Goal: Transaction & Acquisition: Purchase product/service

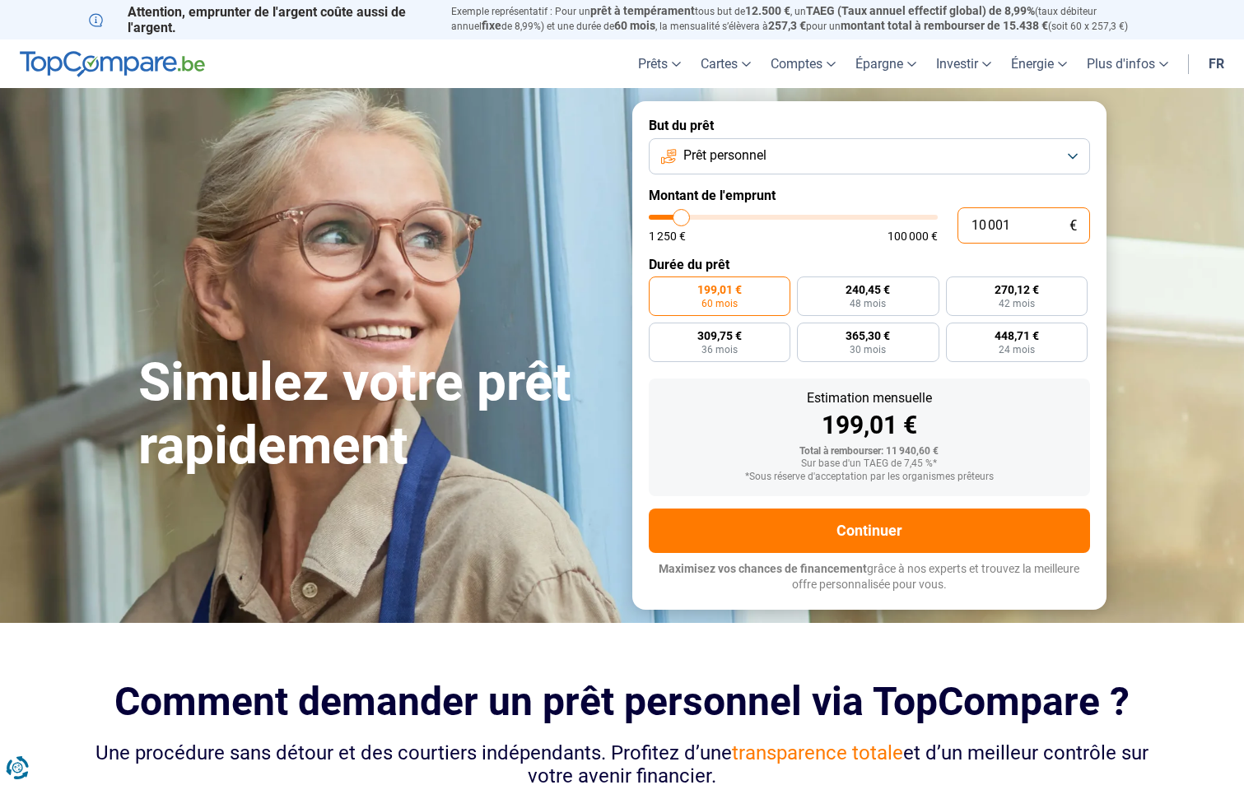
drag, startPoint x: 1050, startPoint y: 230, endPoint x: 900, endPoint y: 220, distance: 150.2
click at [900, 220] on div "10 001 € 1 250 € 100 000 €" at bounding box center [869, 225] width 441 height 36
type input "10000"
radio input "true"
type input "10000"
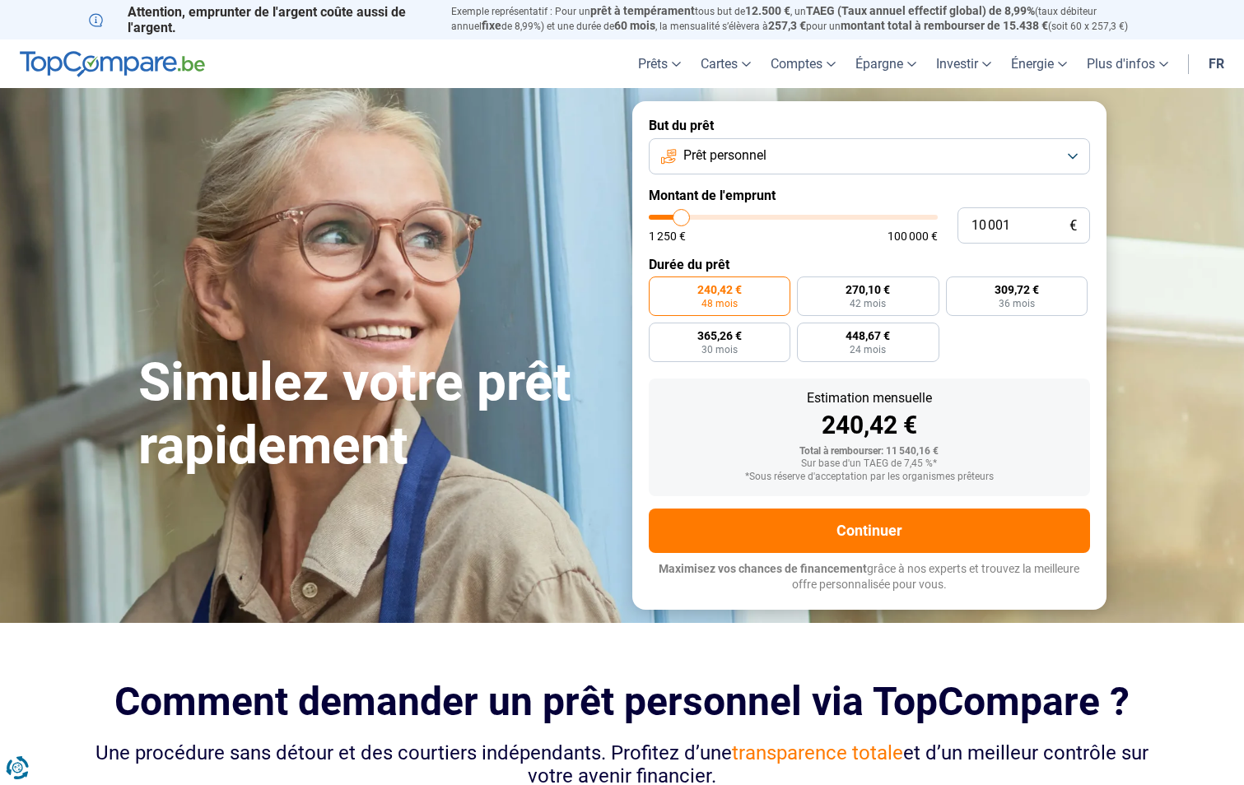
radio input "false"
click at [1059, 366] on form "But du prêt Prêt personnel Montant de l'emprunt 10 001 € 1 250 € 100 000 € Duré…" at bounding box center [869, 355] width 474 height 508
click at [910, 155] on button "Prêt personnel" at bounding box center [869, 156] width 441 height 36
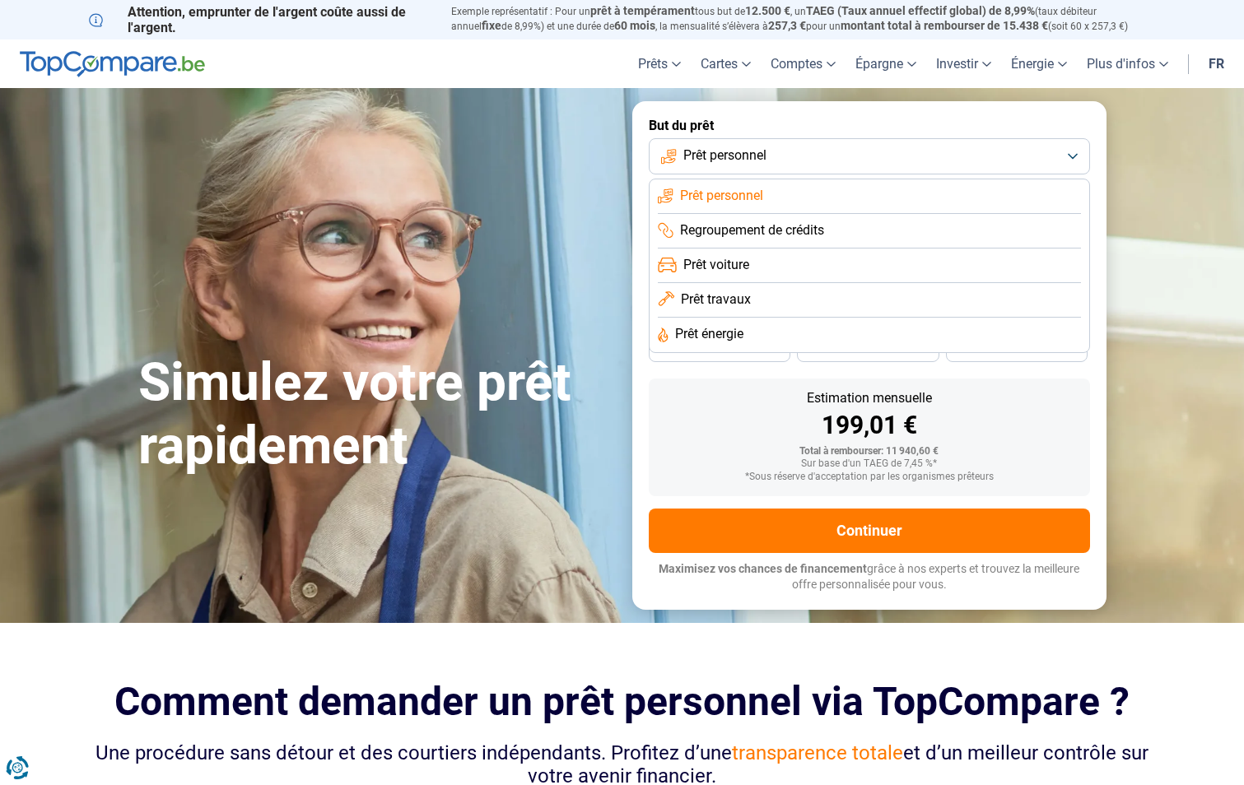
click at [807, 163] on button "Prêt personnel" at bounding box center [869, 156] width 441 height 36
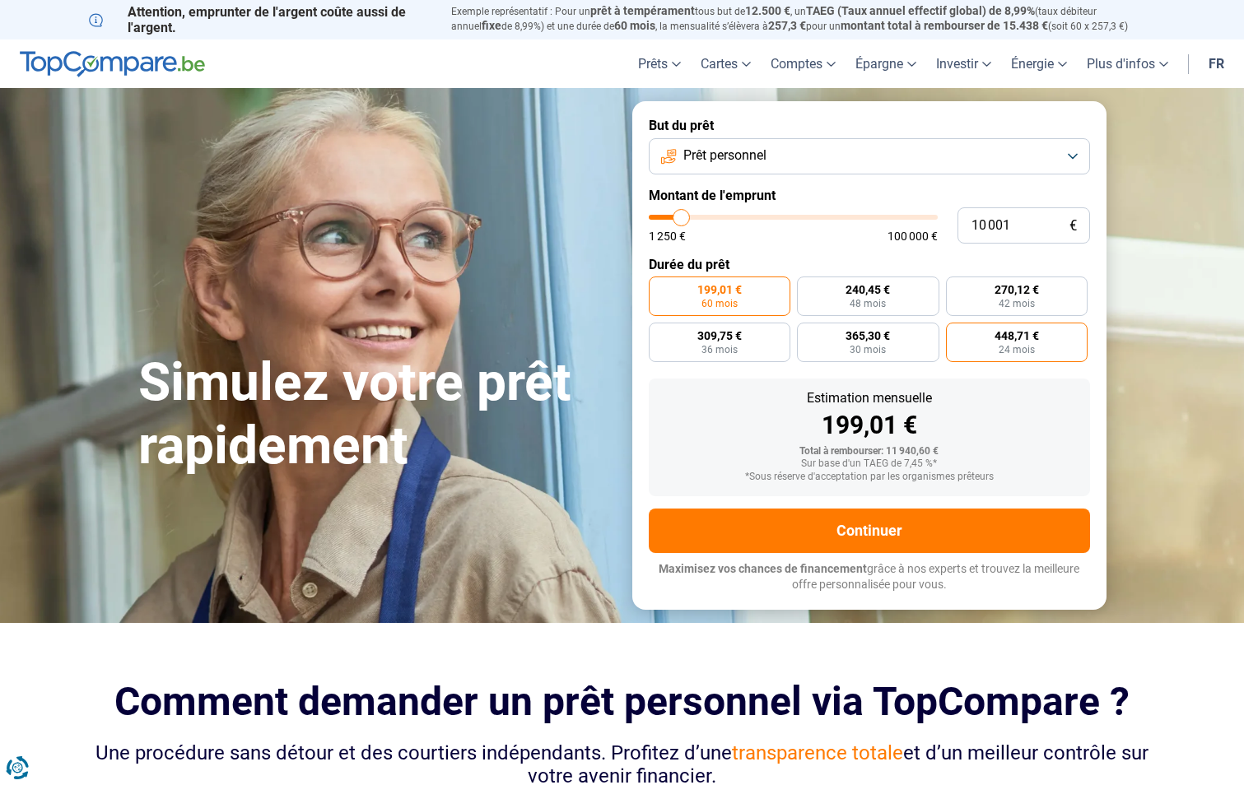
click at [1038, 336] on span "448,71 €" at bounding box center [1016, 336] width 44 height 12
click at [957, 333] on input "448,71 € 24 mois" at bounding box center [951, 328] width 11 height 11
radio input "true"
click at [756, 294] on label "199,01 € 60 mois" at bounding box center [720, 297] width 142 height 40
click at [659, 287] on input "199,01 € 60 mois" at bounding box center [654, 282] width 11 height 11
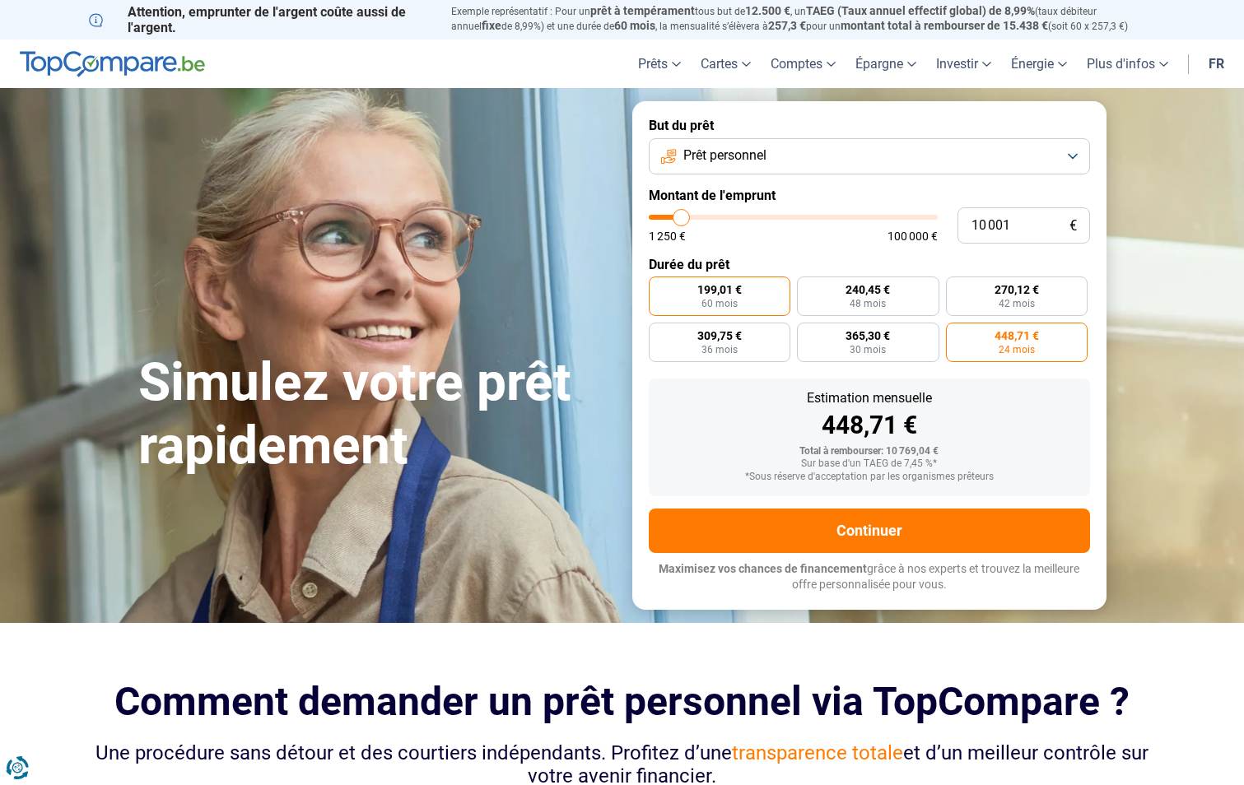
radio input "true"
click at [1029, 337] on span "448,71 €" at bounding box center [1016, 336] width 44 height 12
click at [957, 333] on input "448,71 € 24 mois" at bounding box center [951, 328] width 11 height 11
radio input "true"
click at [744, 343] on label "309,75 € 36 mois" at bounding box center [720, 343] width 142 height 40
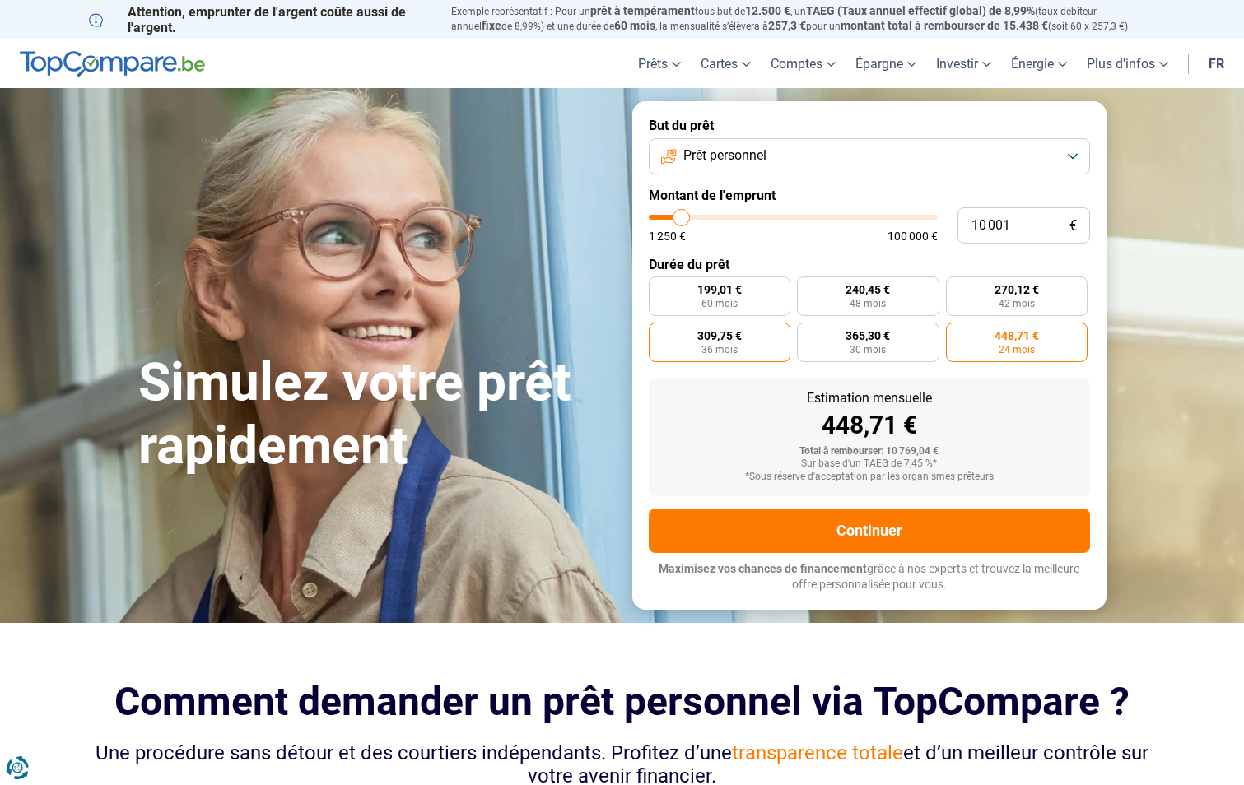
click at [659, 333] on input "309,75 € 36 mois" at bounding box center [654, 328] width 11 height 11
radio input "true"
click at [1009, 330] on span "448,71 €" at bounding box center [1016, 336] width 44 height 12
click at [957, 330] on input "448,71 € 24 mois" at bounding box center [951, 328] width 11 height 11
radio input "true"
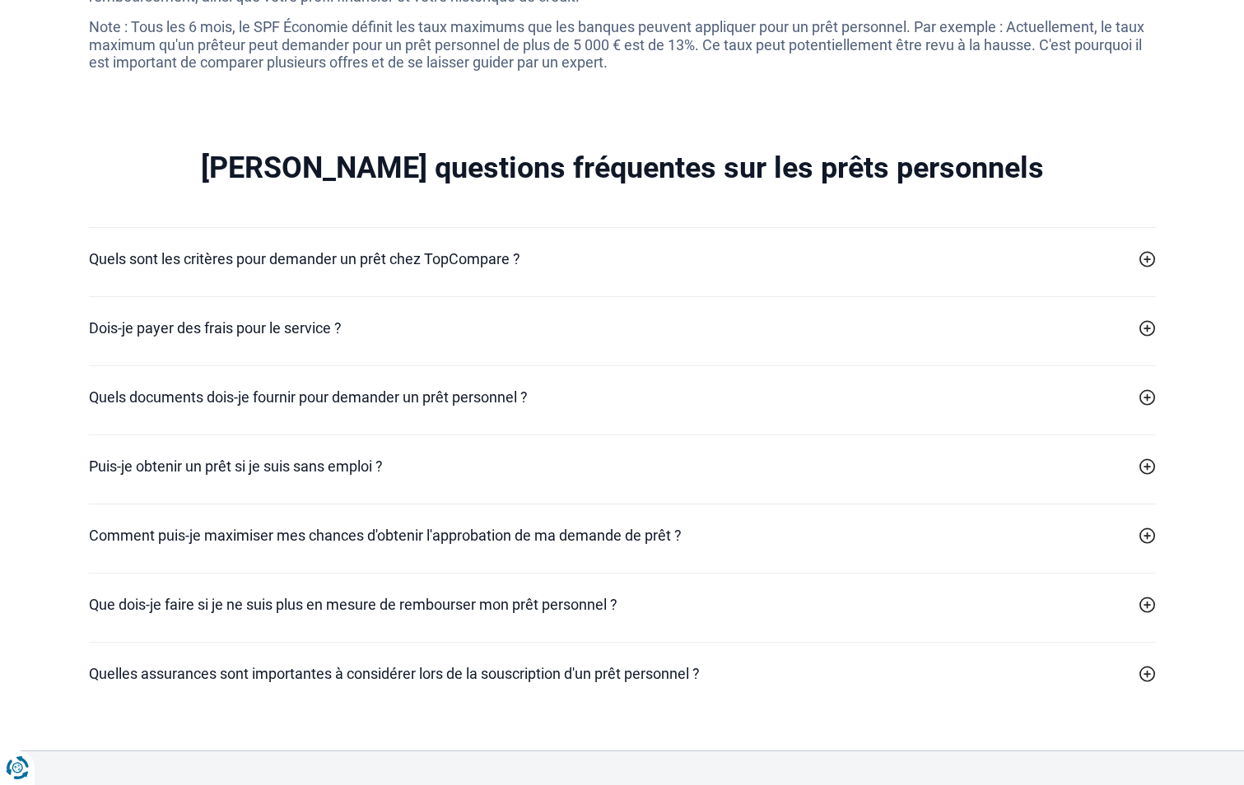
scroll to position [4775, 0]
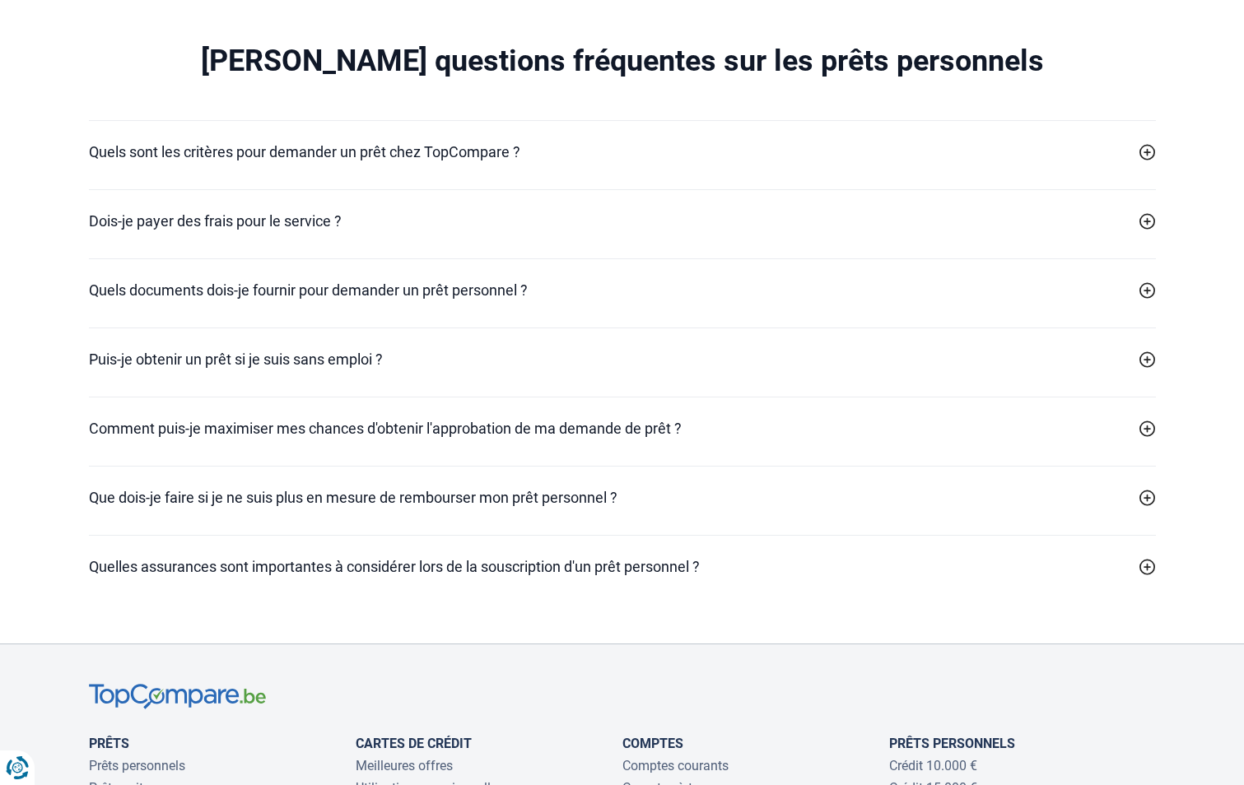
click at [438, 390] on div "Puis-je obtenir un prêt si je suis sans emploi ? Il est possible d'obtenir un p…" at bounding box center [622, 362] width 1067 height 69
click at [1139, 368] on div at bounding box center [1147, 360] width 16 height 16
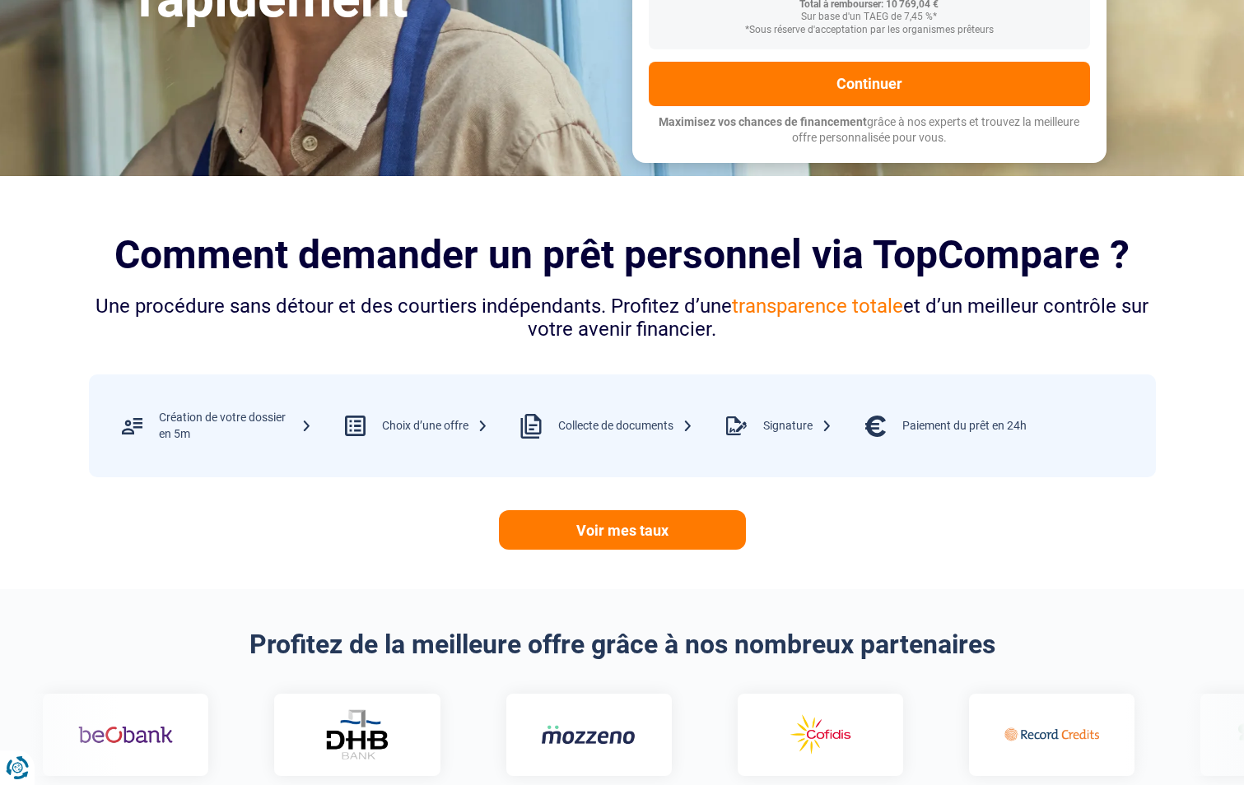
scroll to position [0, 0]
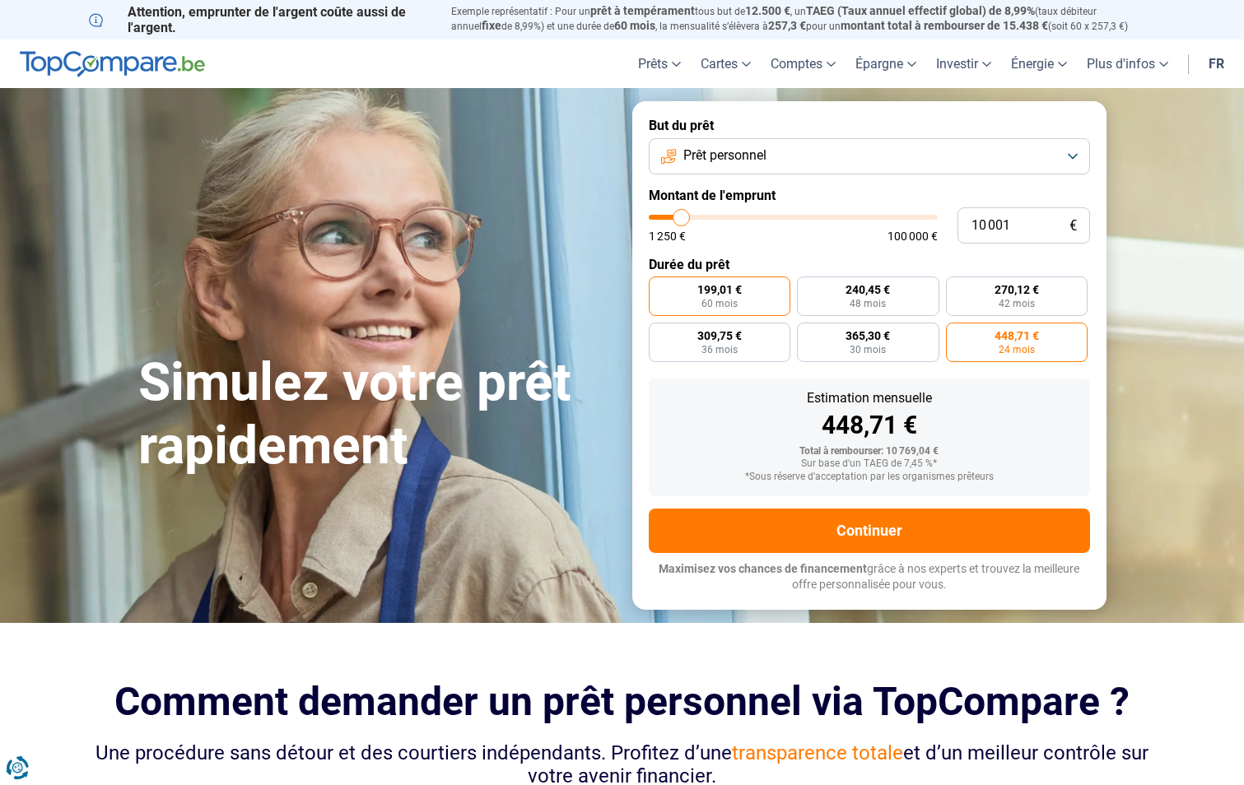
click at [747, 286] on label "199,01 € 60 mois" at bounding box center [720, 297] width 142 height 40
click at [659, 286] on input "199,01 € 60 mois" at bounding box center [654, 282] width 11 height 11
radio input "true"
click at [1026, 340] on span "448,71 €" at bounding box center [1016, 336] width 44 height 12
click at [957, 333] on input "448,71 € 24 mois" at bounding box center [951, 328] width 11 height 11
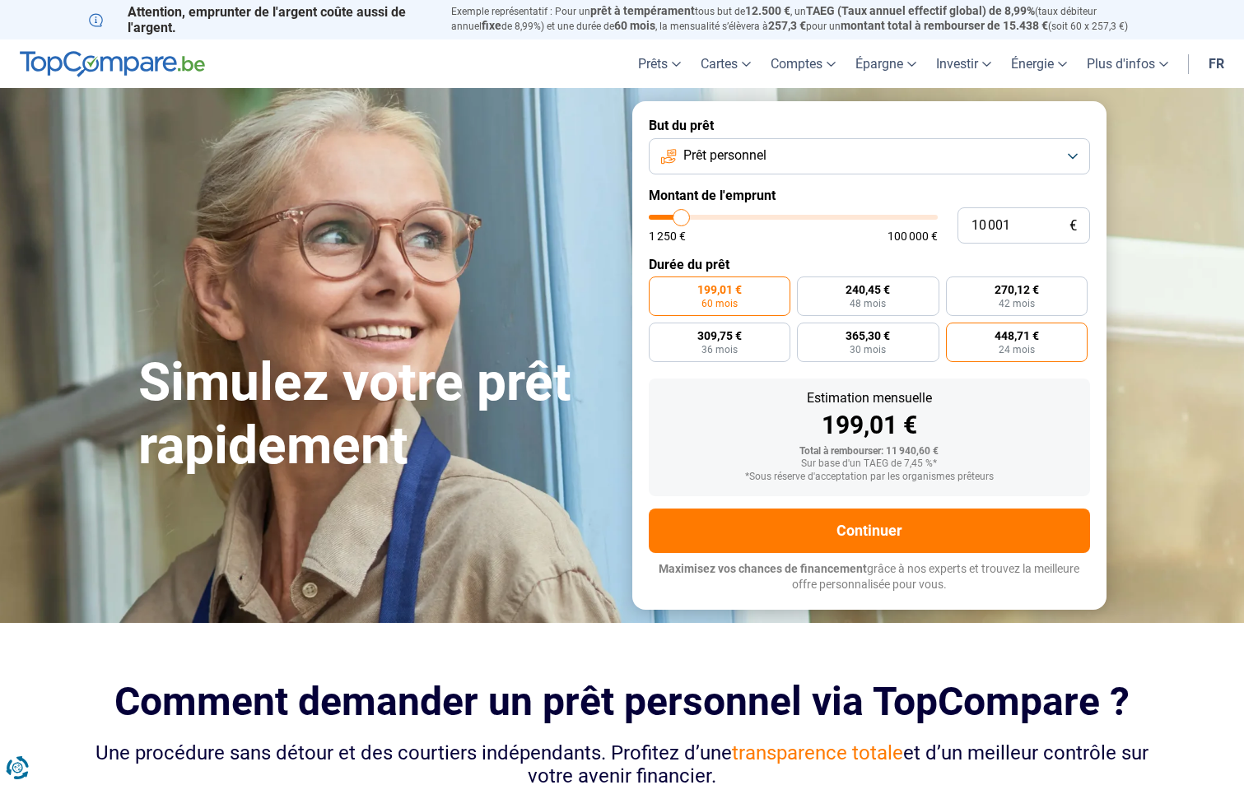
radio input "true"
click at [906, 300] on label "240,45 € 48 mois" at bounding box center [868, 297] width 142 height 40
click at [808, 287] on input "240,45 € 48 mois" at bounding box center [802, 282] width 11 height 11
radio input "true"
click at [747, 284] on label "199,01 € 60 mois" at bounding box center [720, 297] width 142 height 40
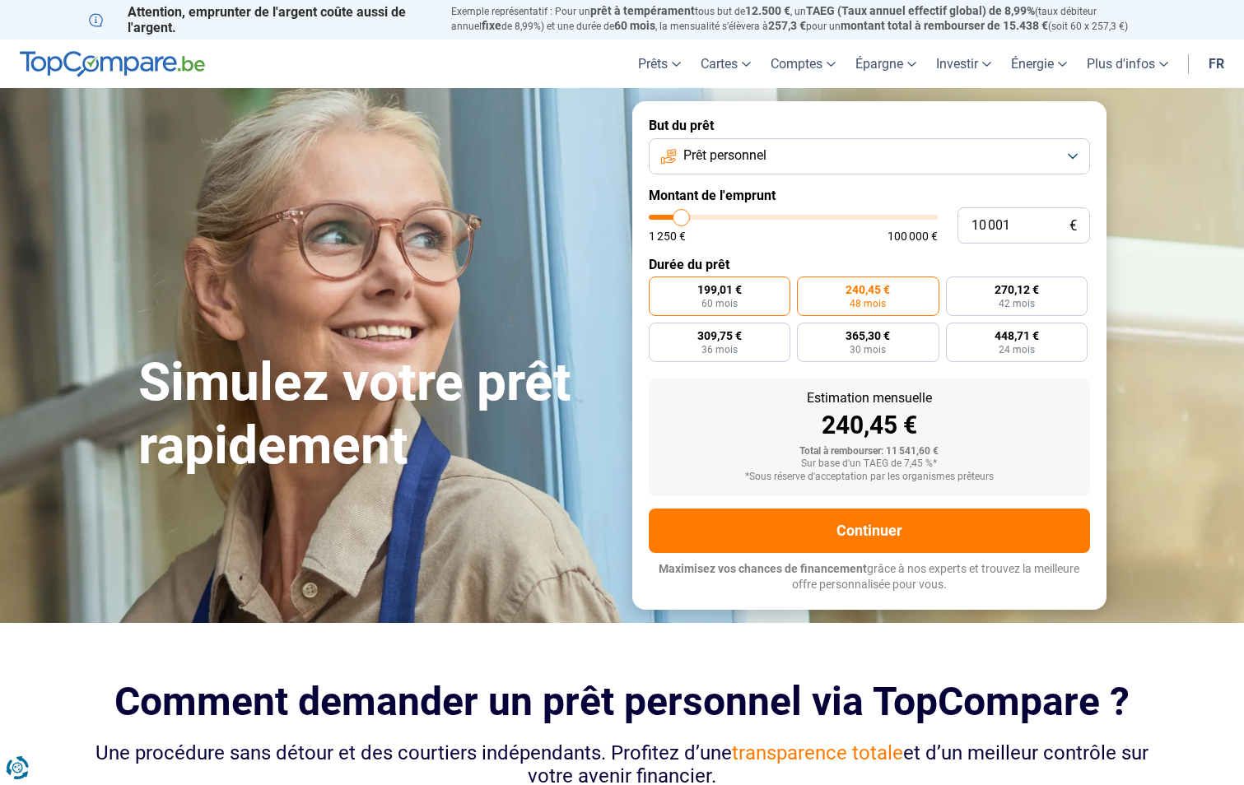
click at [659, 284] on input "199,01 € 60 mois" at bounding box center [654, 282] width 11 height 11
radio input "true"
click at [878, 288] on span "240,45 €" at bounding box center [867, 290] width 44 height 12
click at [808, 287] on input "240,45 € 48 mois" at bounding box center [802, 282] width 11 height 11
radio input "true"
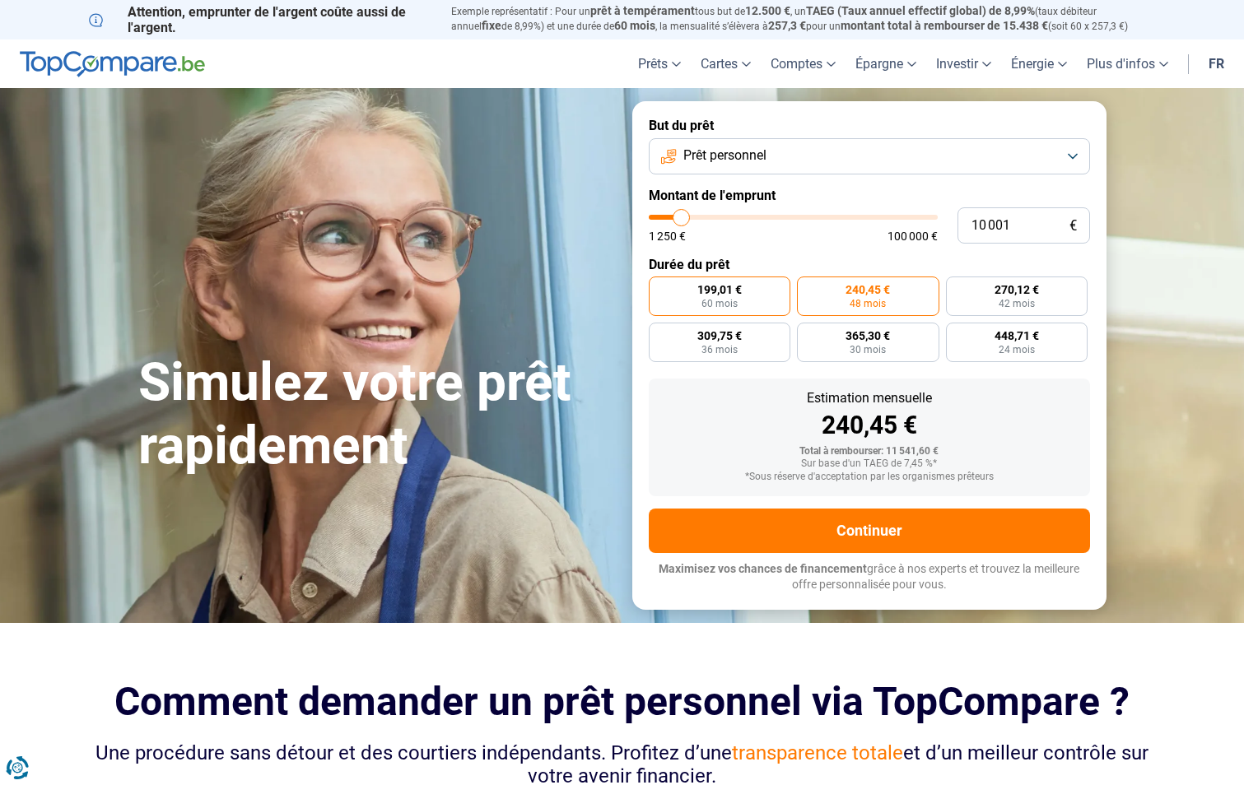
click at [731, 277] on label "199,01 € 60 mois" at bounding box center [720, 297] width 142 height 40
click at [659, 277] on input "199,01 € 60 mois" at bounding box center [654, 282] width 11 height 11
radio input "true"
drag, startPoint x: 1031, startPoint y: 217, endPoint x: 882, endPoint y: 224, distance: 148.4
click at [882, 224] on div "10 001 € 1 250 € 100 000 €" at bounding box center [869, 225] width 441 height 36
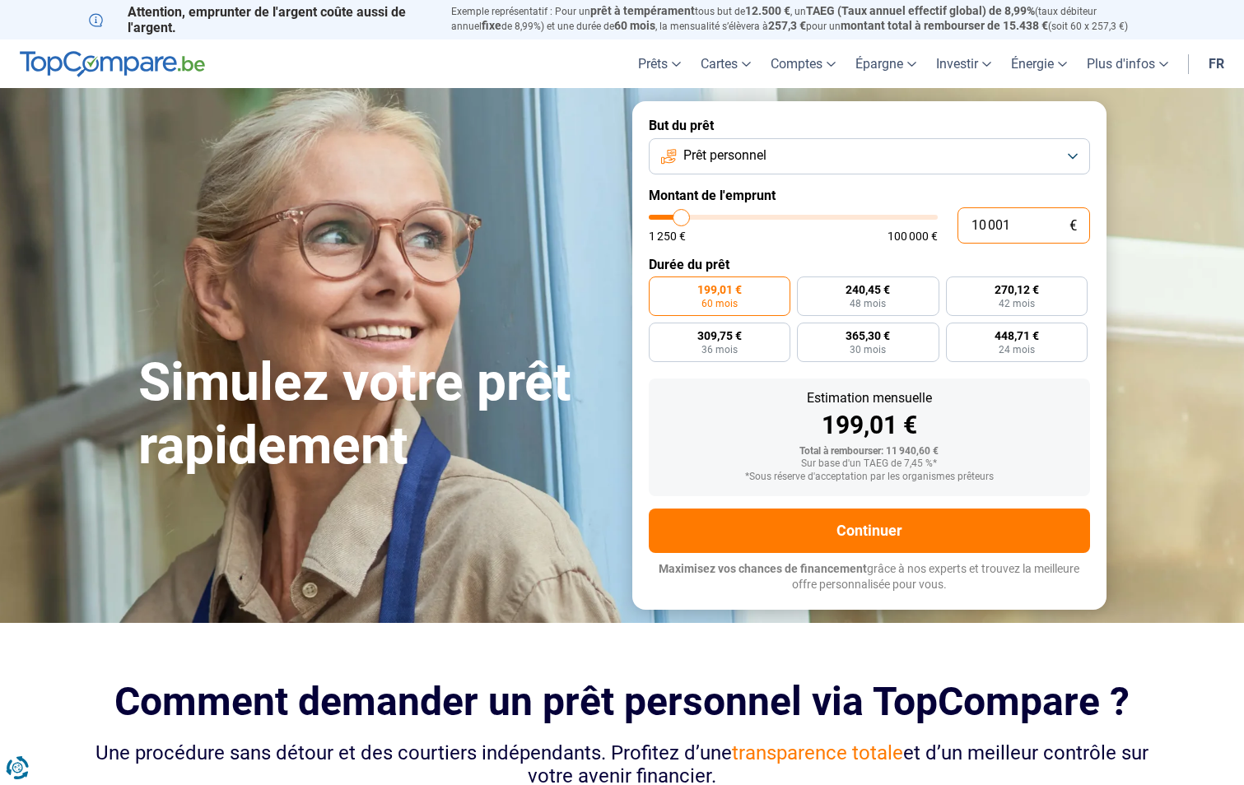
type input "10000"
radio input "true"
type input "1"
type input "1250"
type input "15"
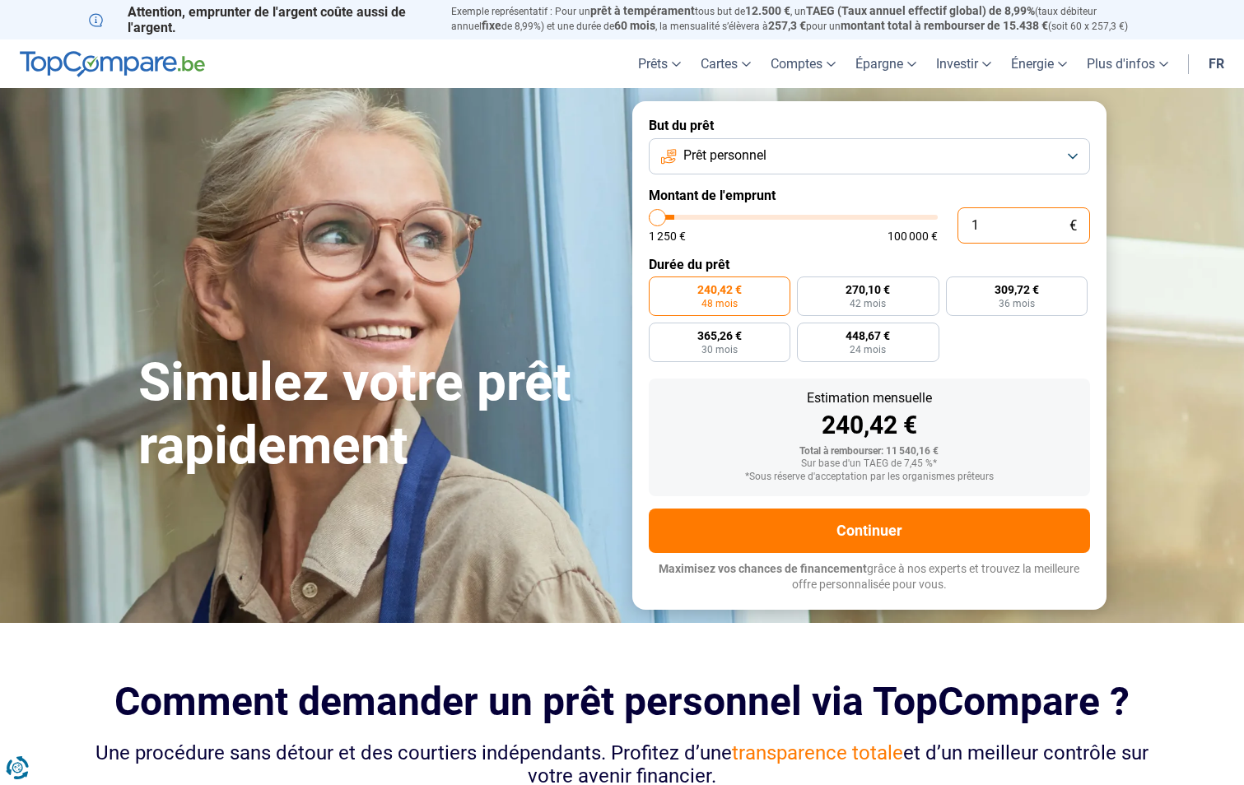
type input "1250"
type input "150"
type input "1250"
type input "1 500"
type input "1500"
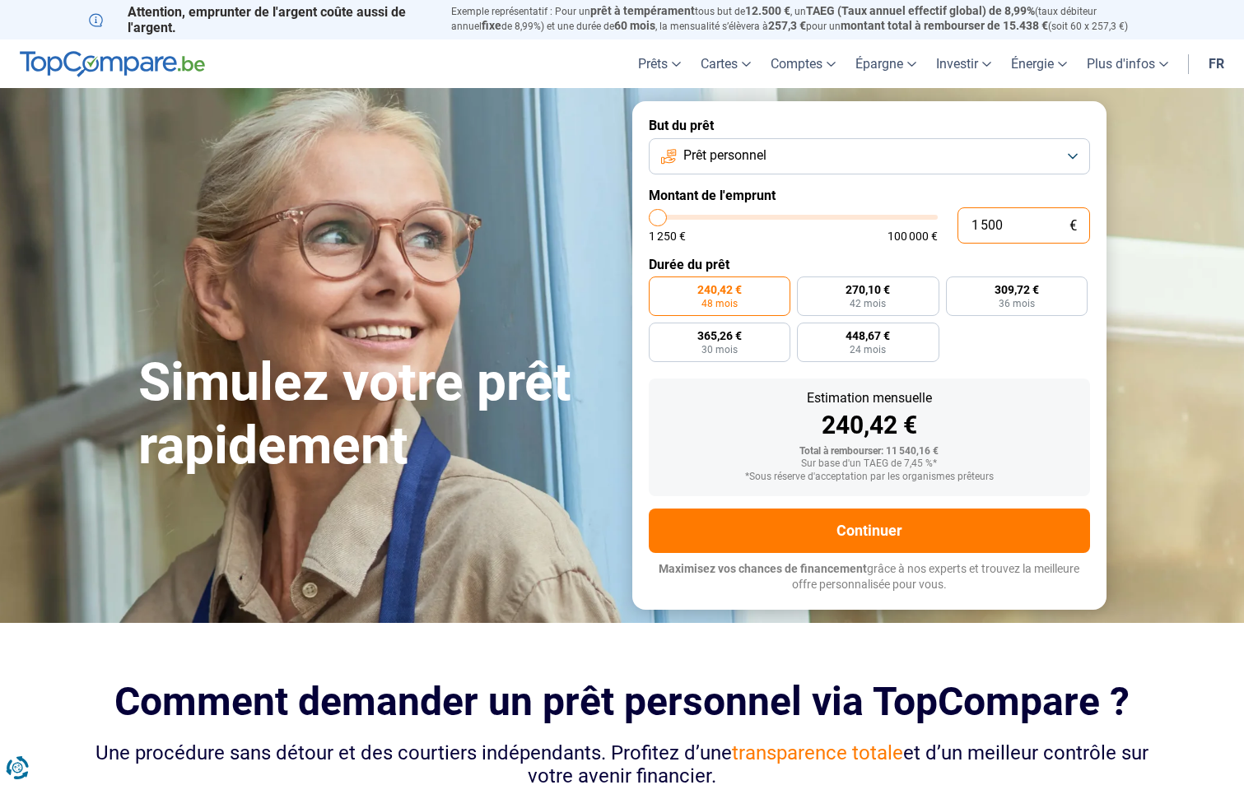
type input "15 000"
type input "15000"
radio input "false"
drag, startPoint x: 1050, startPoint y: 225, endPoint x: 890, endPoint y: 225, distance: 159.7
click at [890, 225] on div "15 000 € 1 250 € 100 000 €" at bounding box center [869, 225] width 441 height 36
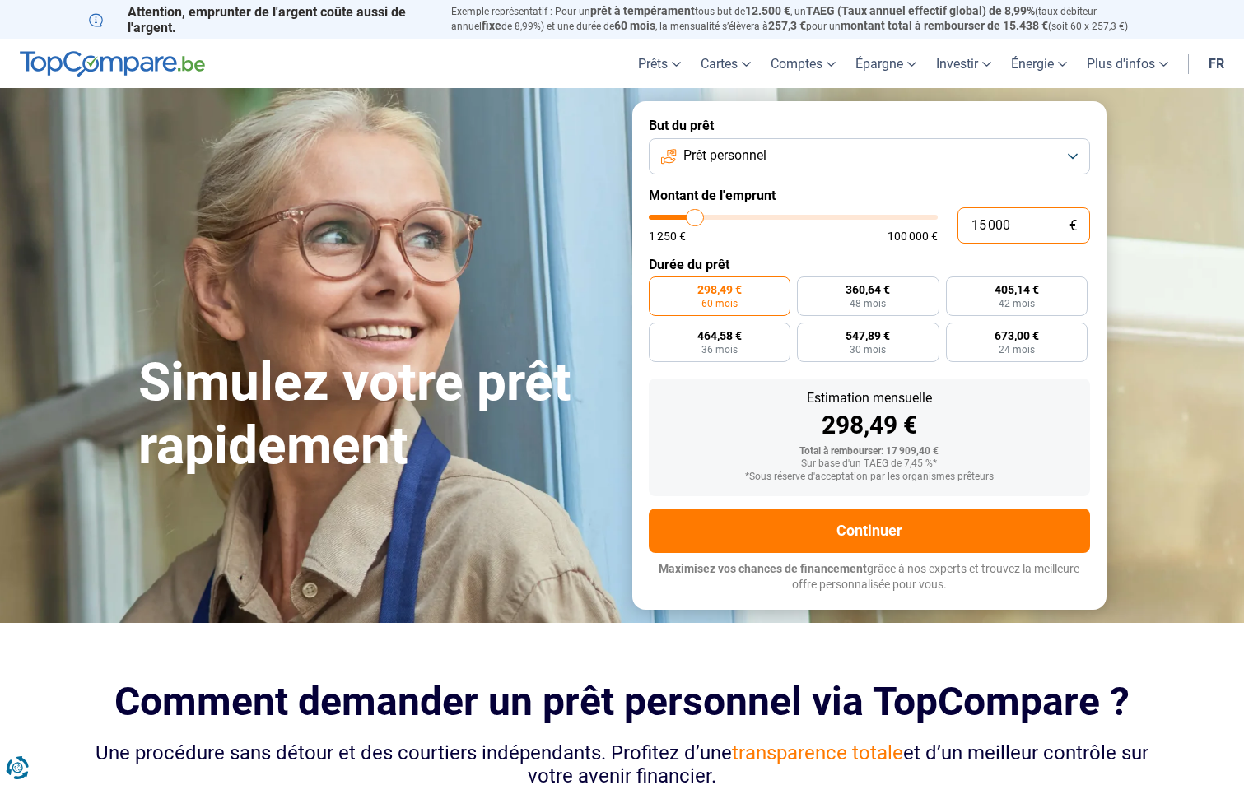
type input "1"
type input "1250"
type input "10"
type input "1250"
type input "100"
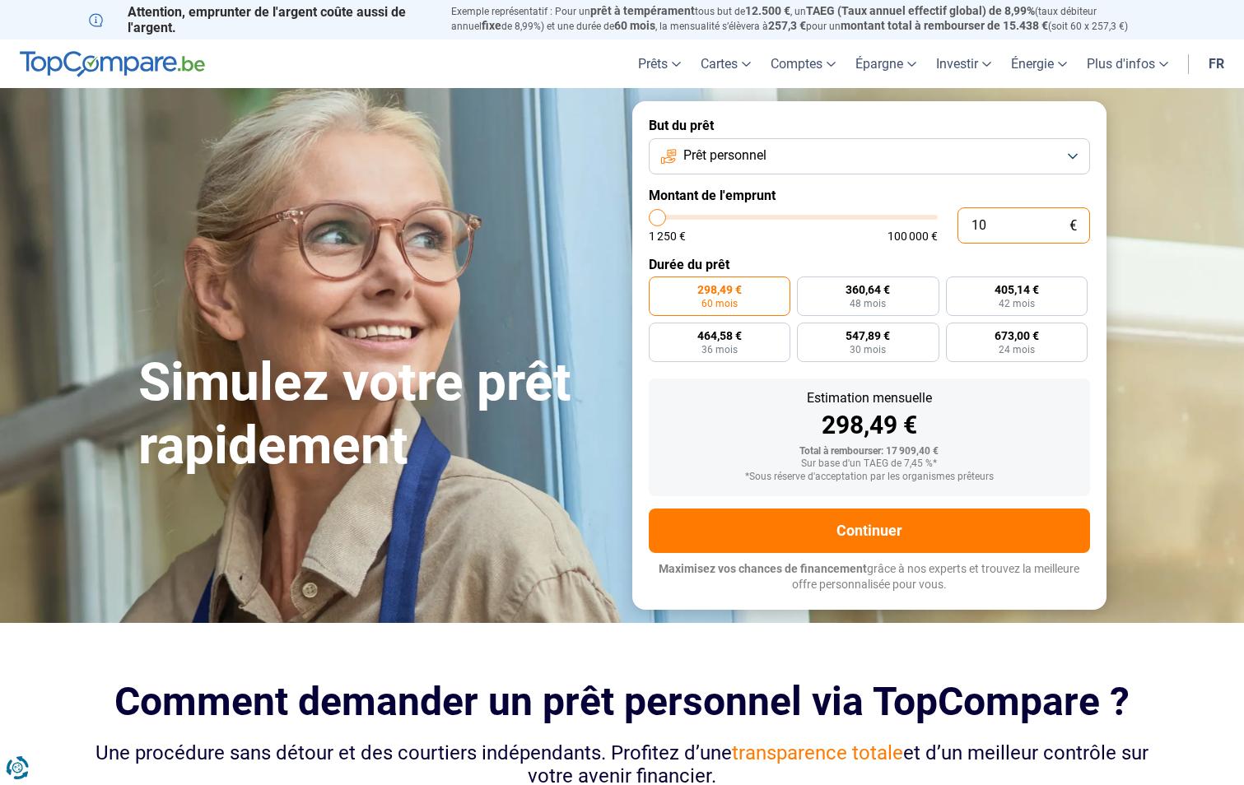
type input "1250"
type input "1 000"
type input "1250"
type input "10 000"
type input "10000"
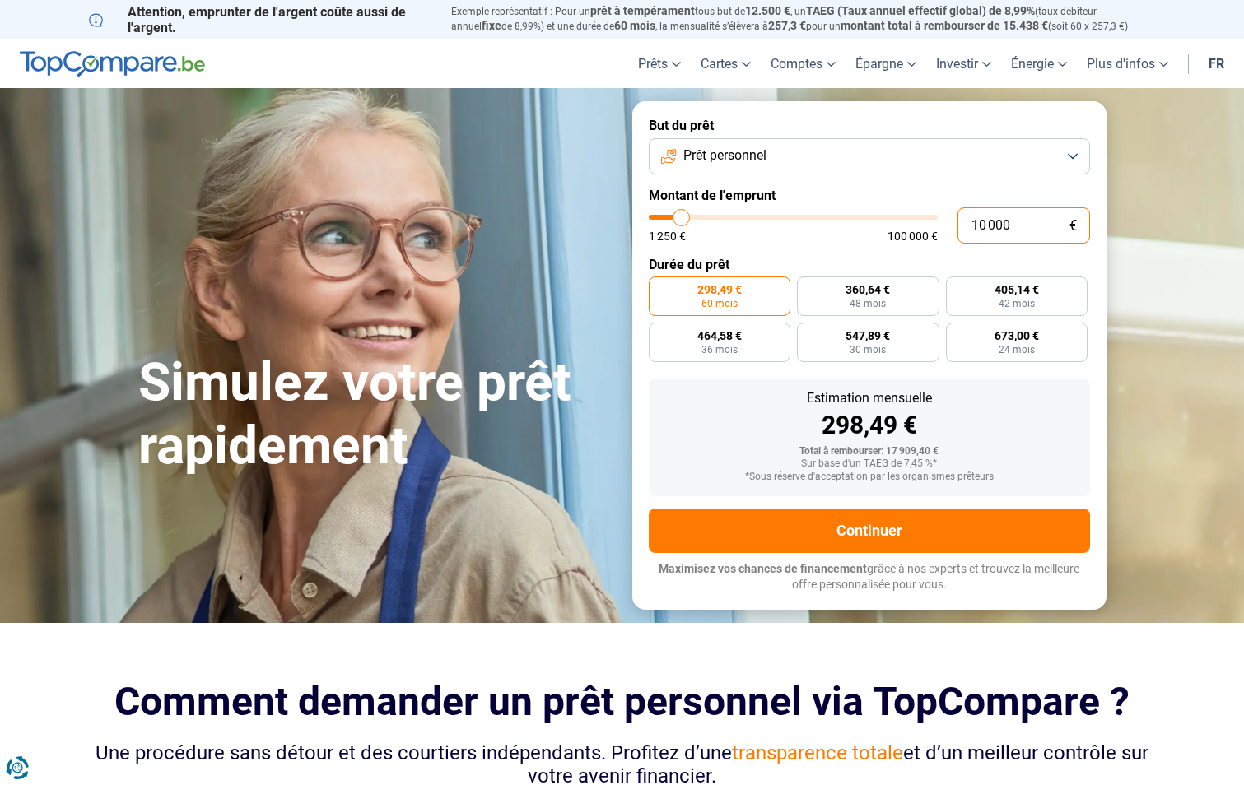
type input "10 000"
radio input "true"
click at [1049, 417] on div "240,42 €" at bounding box center [869, 425] width 415 height 25
click at [1040, 239] on input "10 000" at bounding box center [1023, 225] width 133 height 36
type input "1 000"
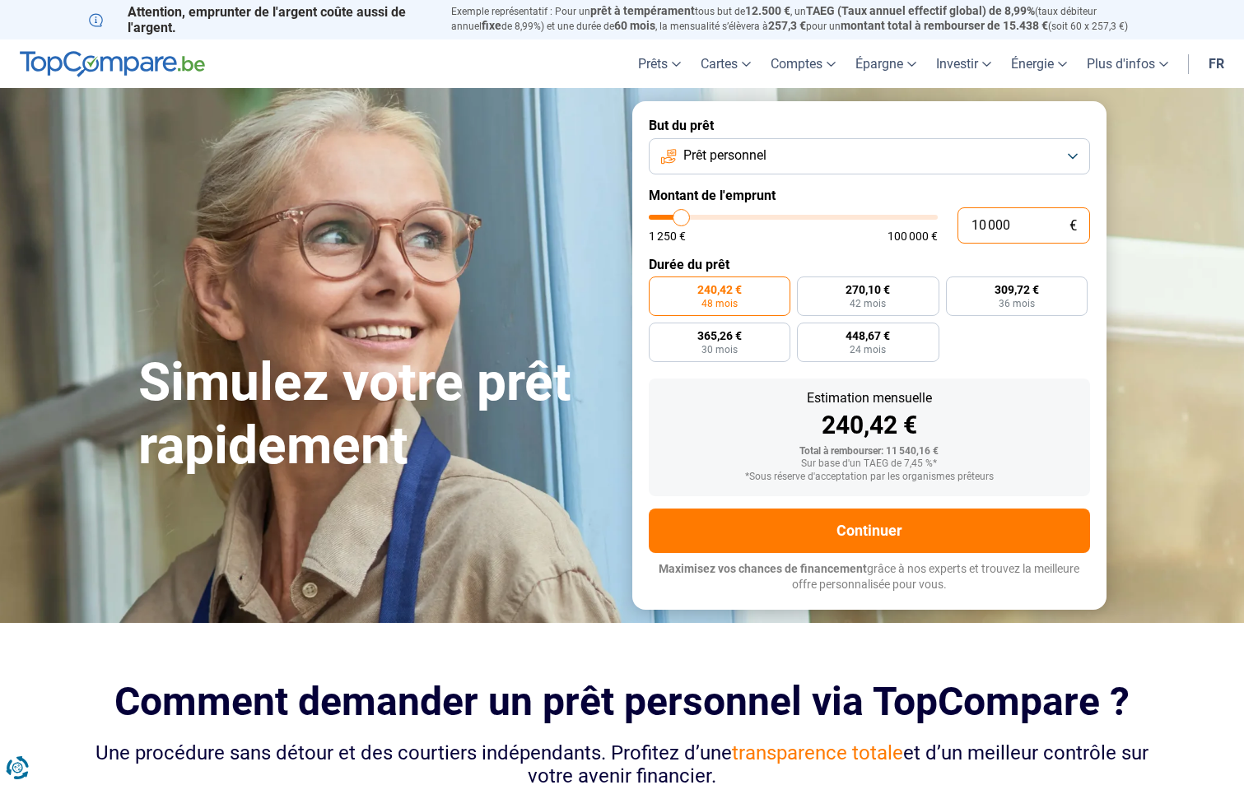
type input "1250"
type input "10 001"
type input "10000"
type input "10 001"
type input "10000"
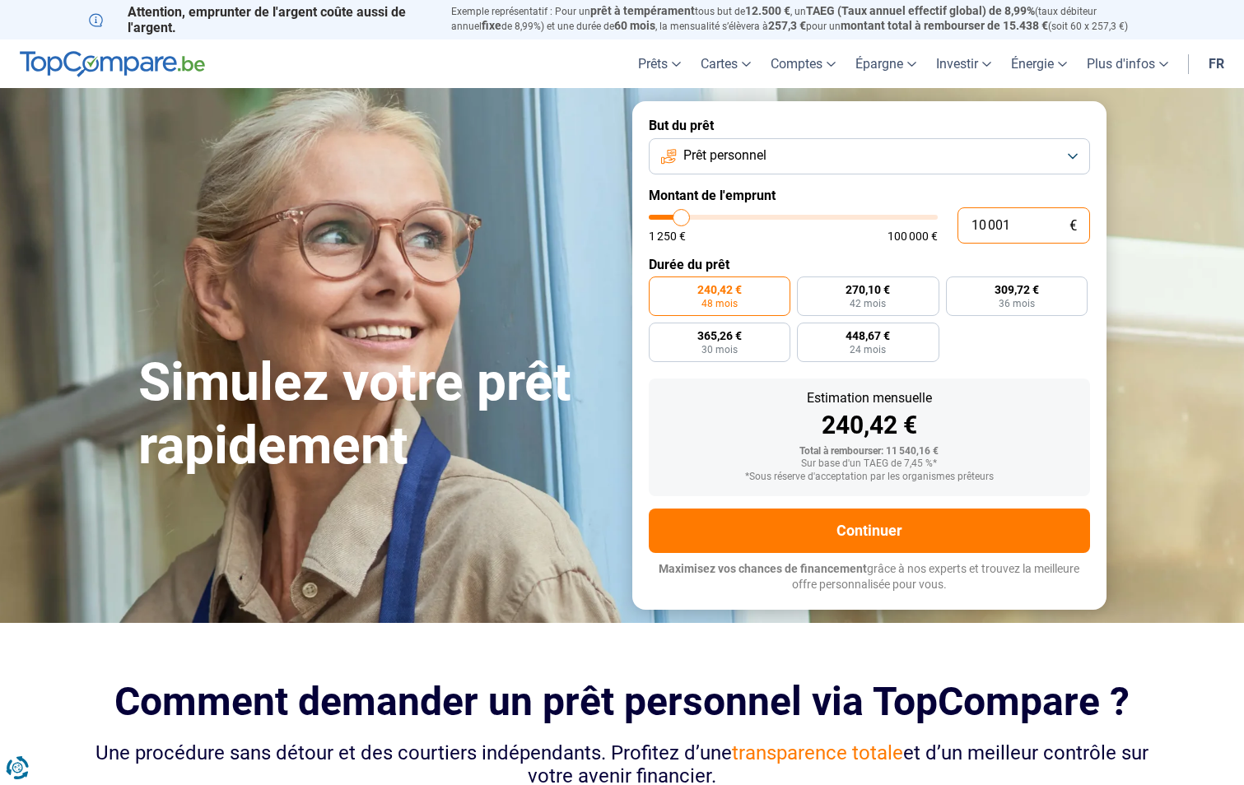
radio input "false"
click at [1064, 404] on div "Estimation mensuelle" at bounding box center [869, 398] width 415 height 13
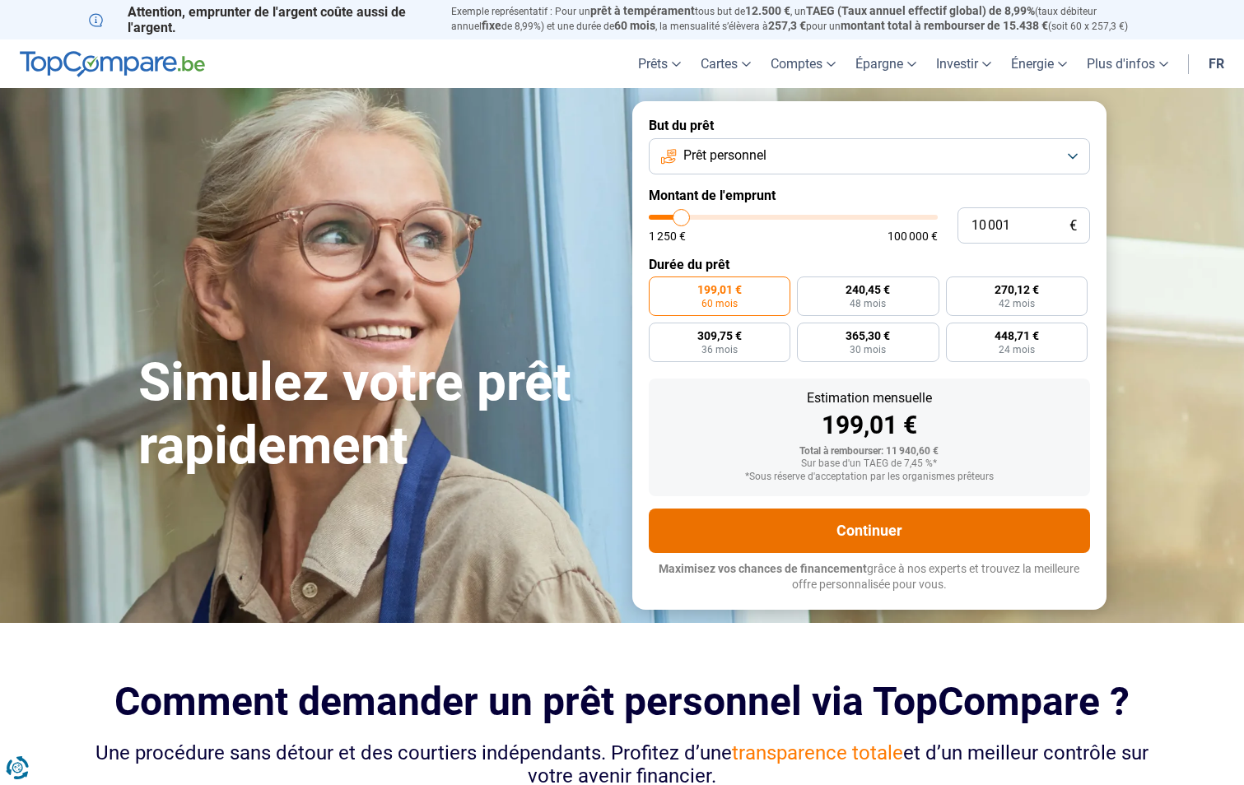
click at [926, 535] on button "Continuer" at bounding box center [869, 531] width 441 height 44
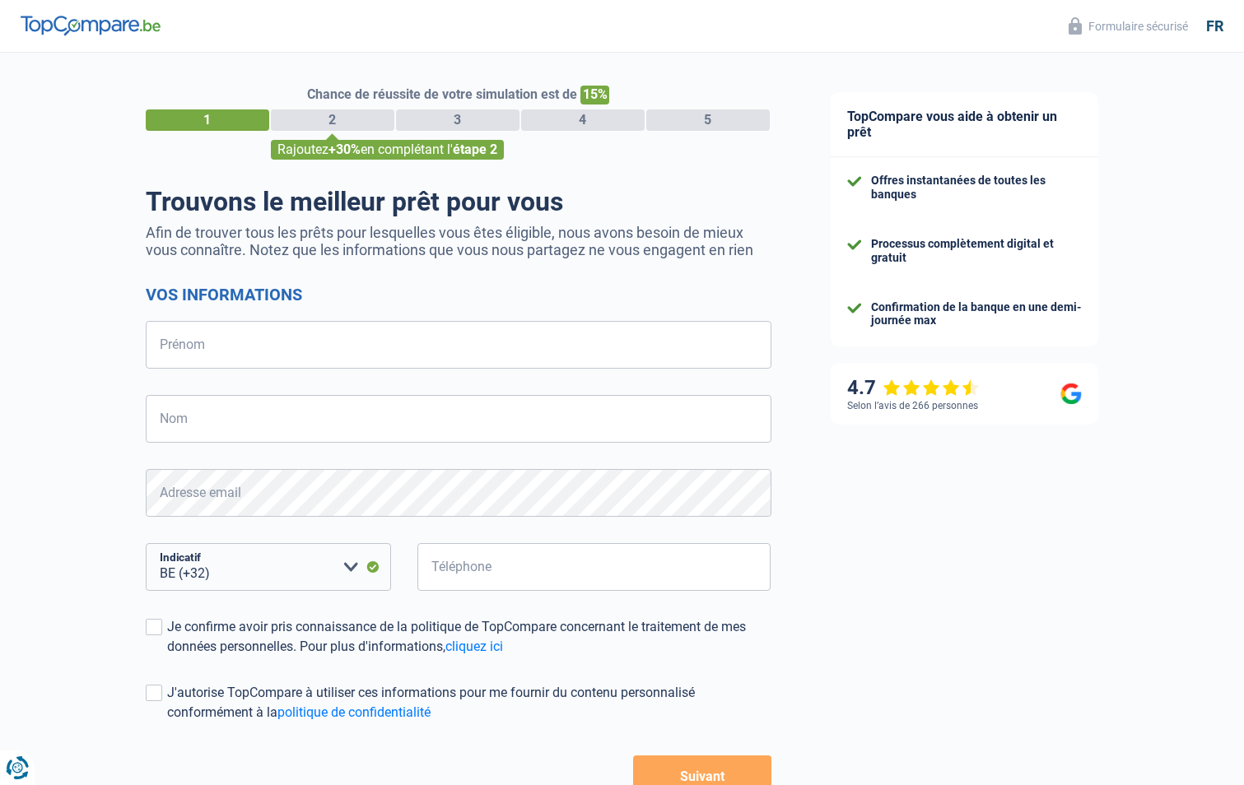
select select "32"
